Goal: Check status: Check status

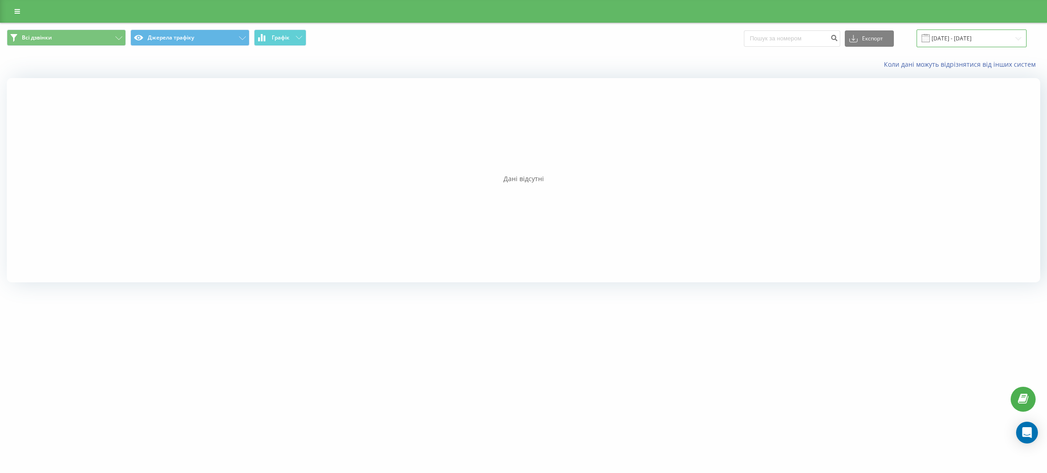
click at [948, 37] on input "19.08.2025 - 19.08.2025" at bounding box center [972, 39] width 110 height 18
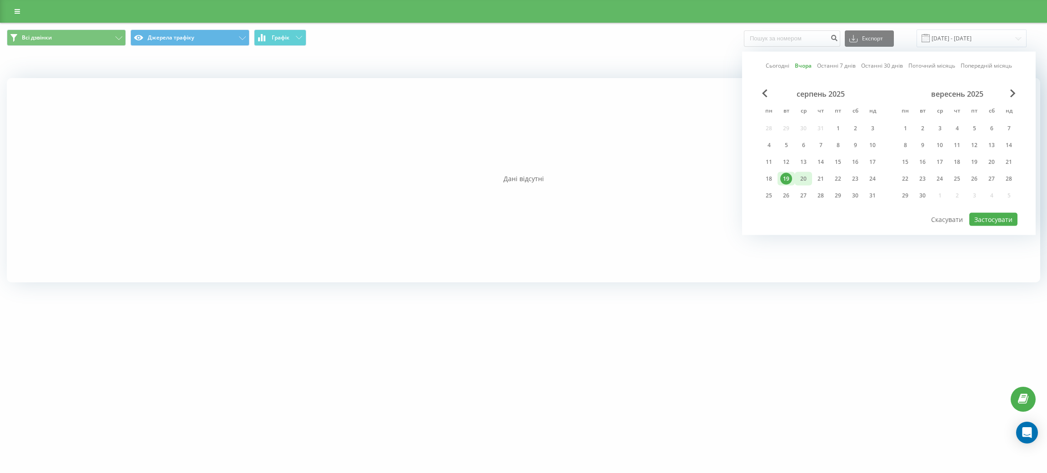
click at [804, 177] on div "20" at bounding box center [803, 179] width 12 height 12
click at [983, 213] on button "Застосувати" at bounding box center [993, 219] width 48 height 13
type input "[DATE] - [DATE]"
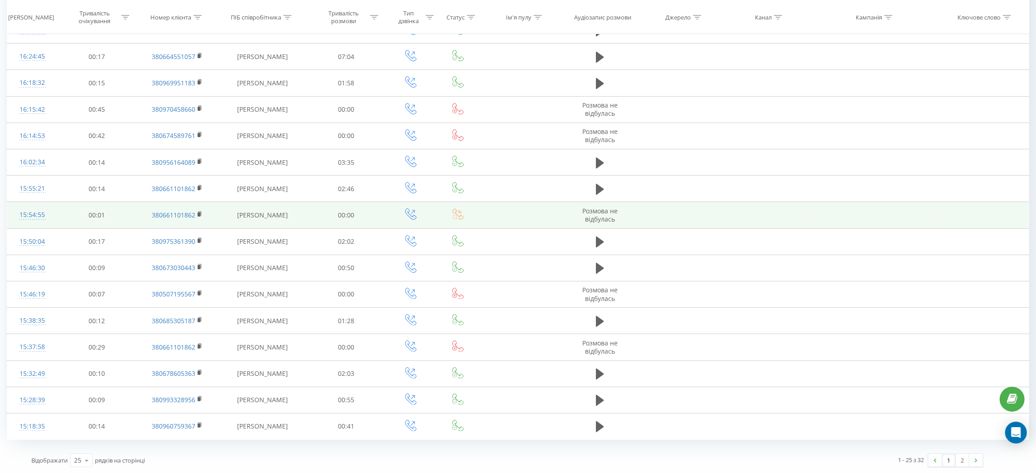
scroll to position [359, 0]
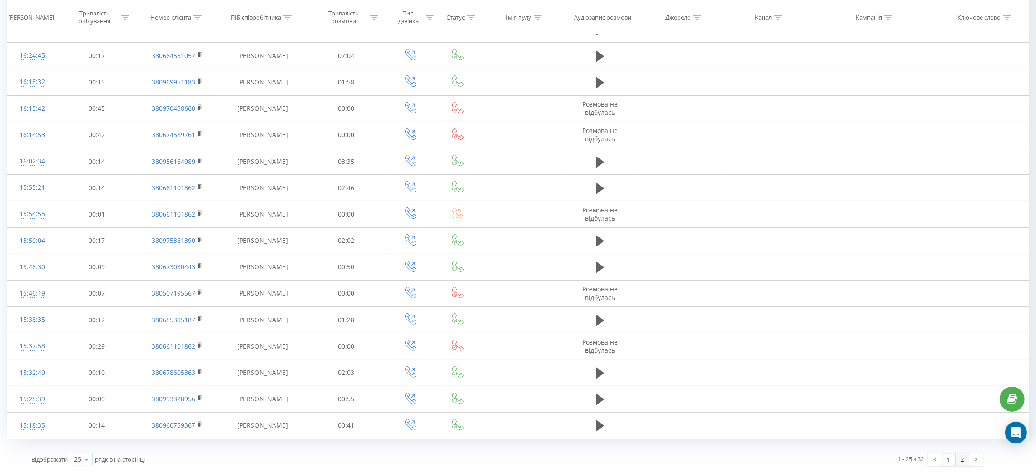
click at [967, 460] on link "2" at bounding box center [963, 459] width 14 height 13
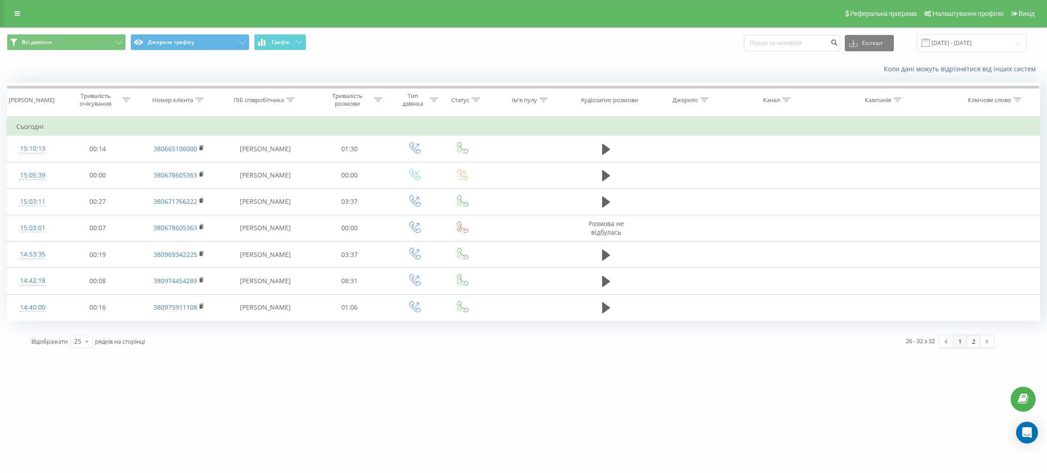
click at [958, 339] on link "1" at bounding box center [960, 341] width 14 height 13
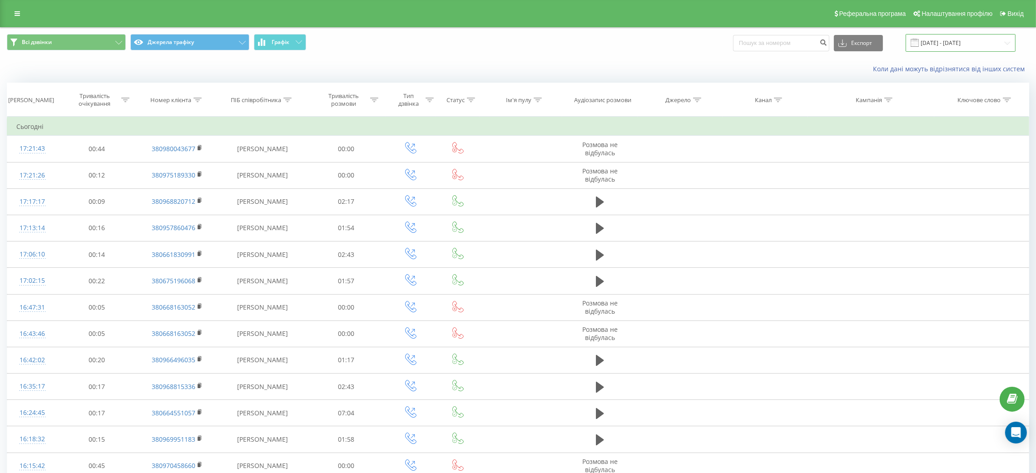
click at [934, 40] on input "[DATE] - [DATE]" at bounding box center [961, 43] width 110 height 18
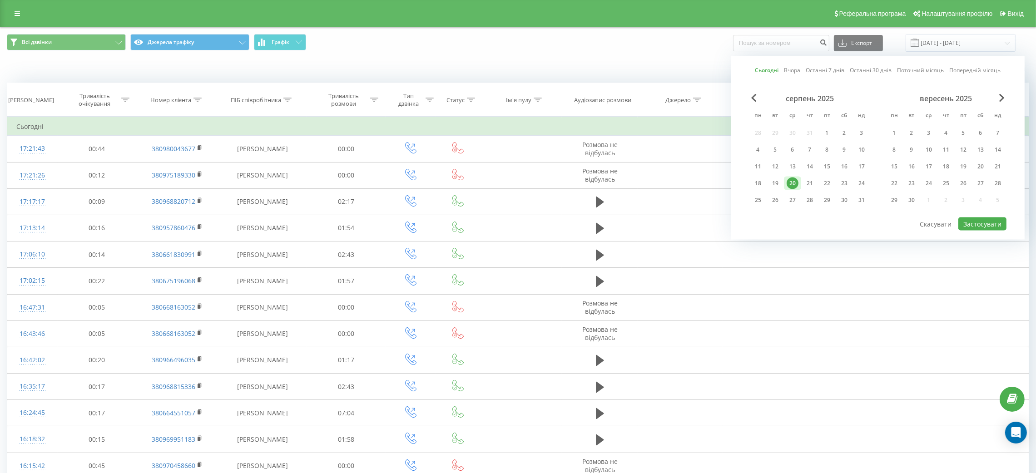
click at [795, 182] on div "20" at bounding box center [793, 184] width 12 height 12
click at [990, 223] on button "Застосувати" at bounding box center [983, 224] width 48 height 13
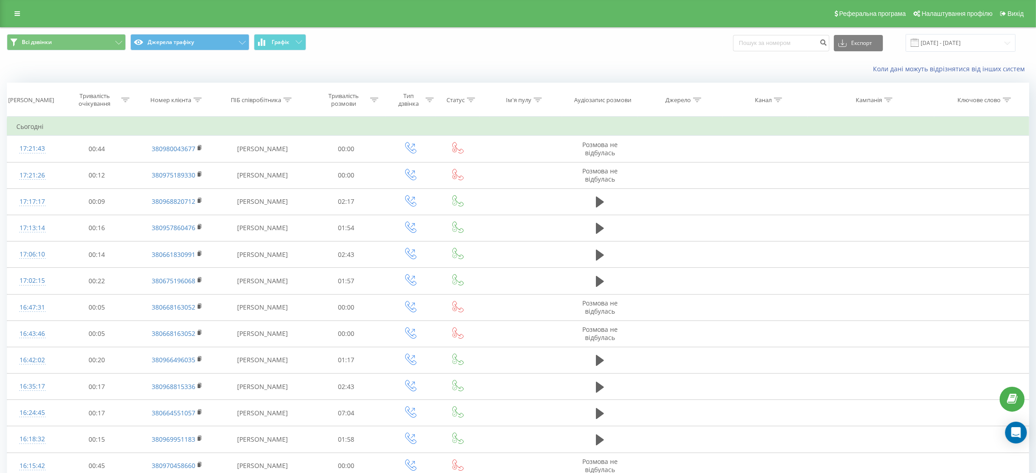
scroll to position [359, 0]
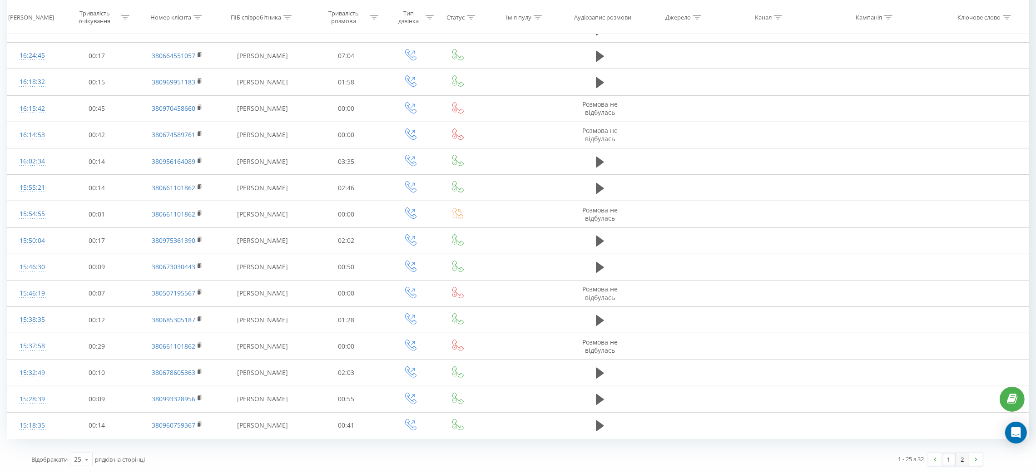
click at [965, 458] on link "2" at bounding box center [963, 459] width 14 height 13
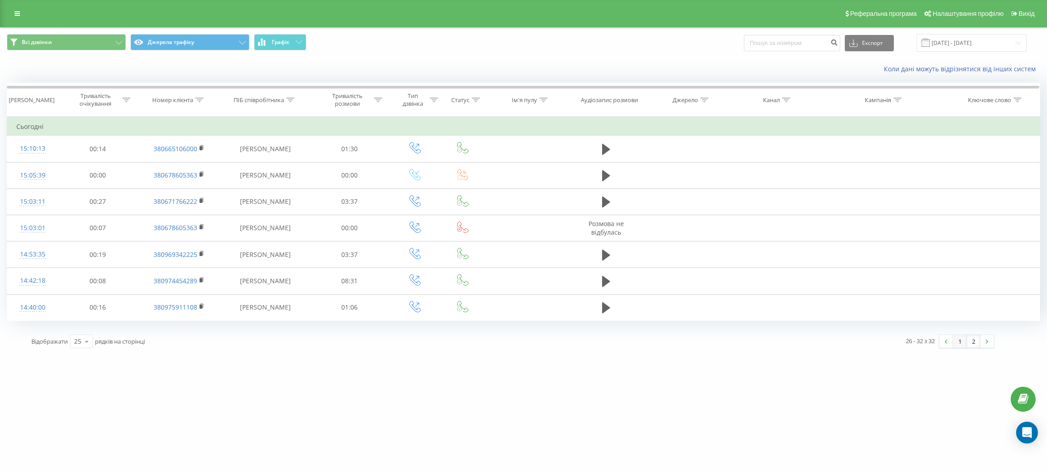
click at [957, 343] on link "1" at bounding box center [960, 341] width 14 height 13
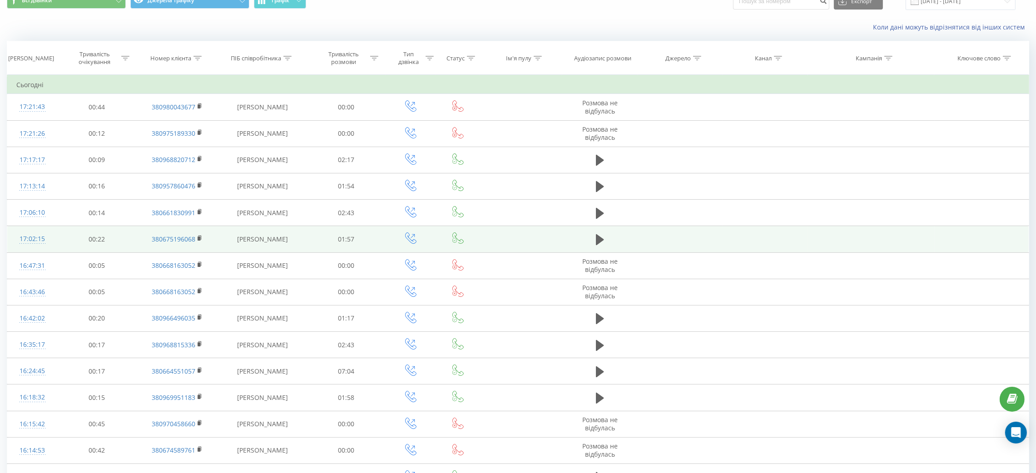
scroll to position [19, 0]
